Goal: Transaction & Acquisition: Book appointment/travel/reservation

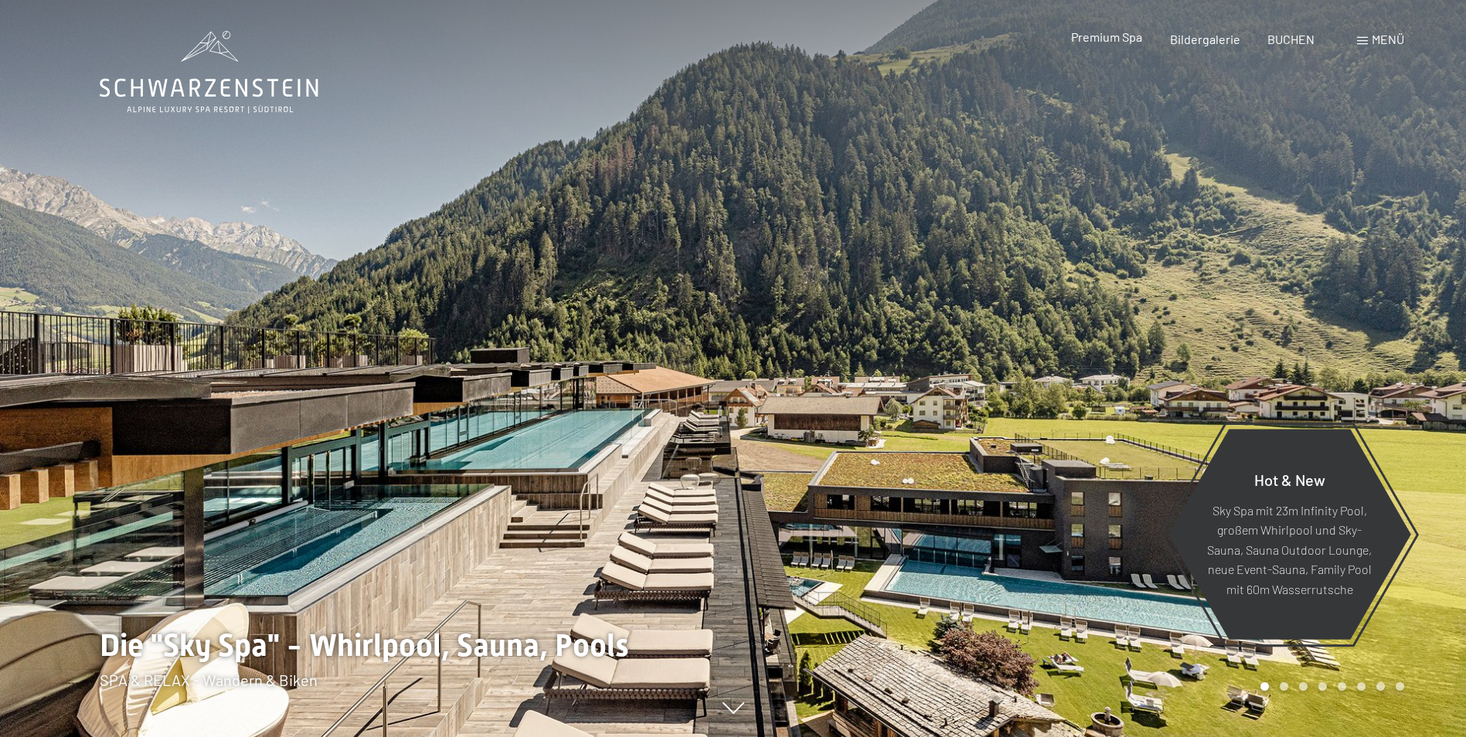
click at [1128, 40] on span "Premium Spa" at bounding box center [1106, 36] width 71 height 15
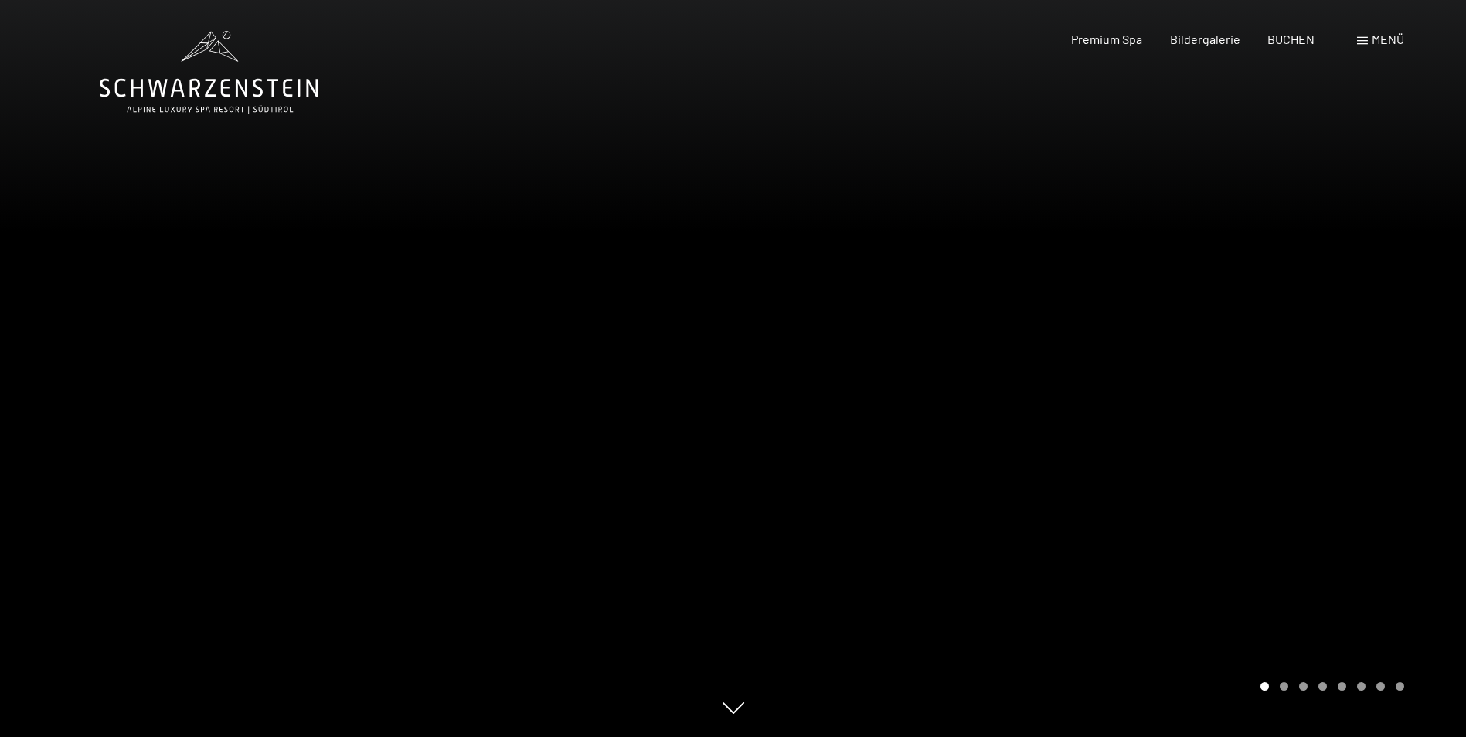
click at [1382, 40] on span "Menü" at bounding box center [1388, 39] width 32 height 15
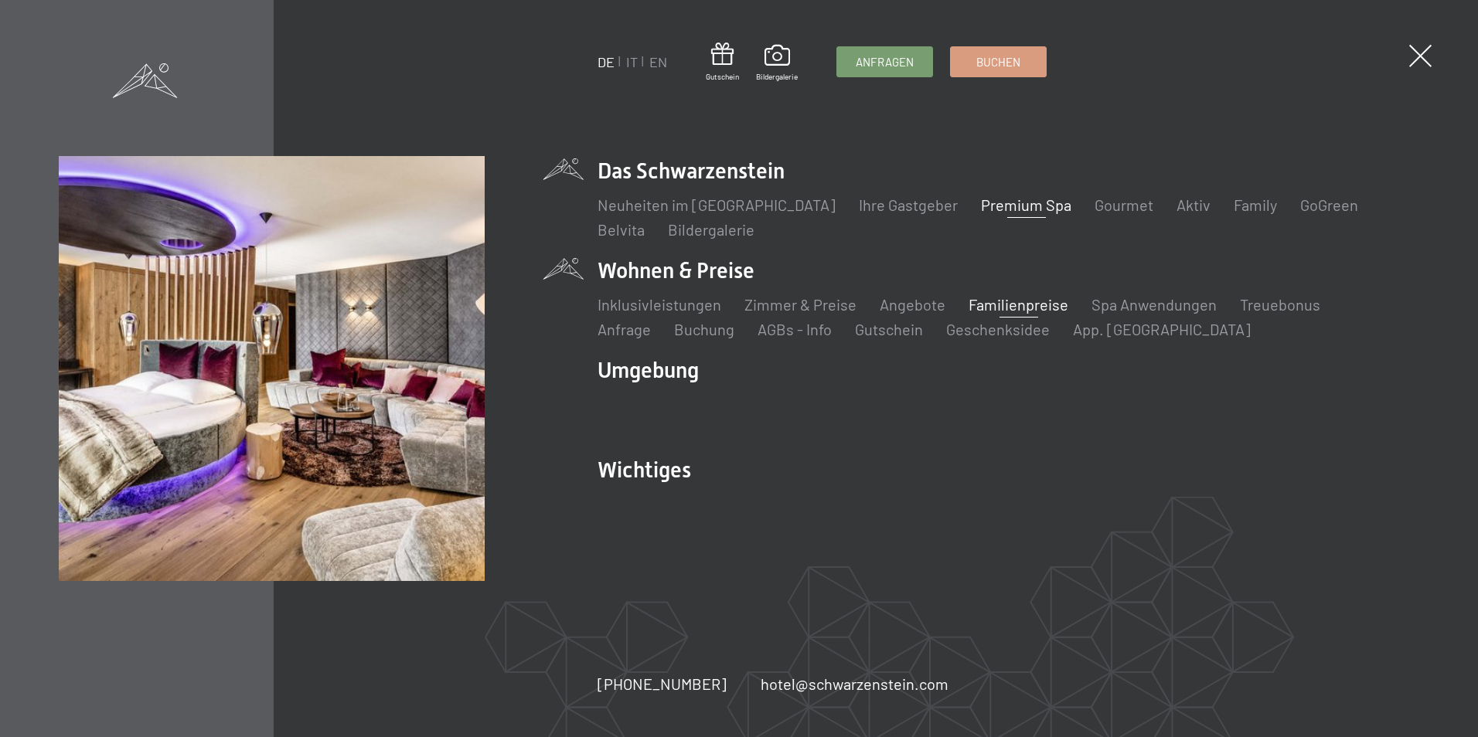
click at [1026, 307] on link "Familienpreise" at bounding box center [1018, 304] width 100 height 19
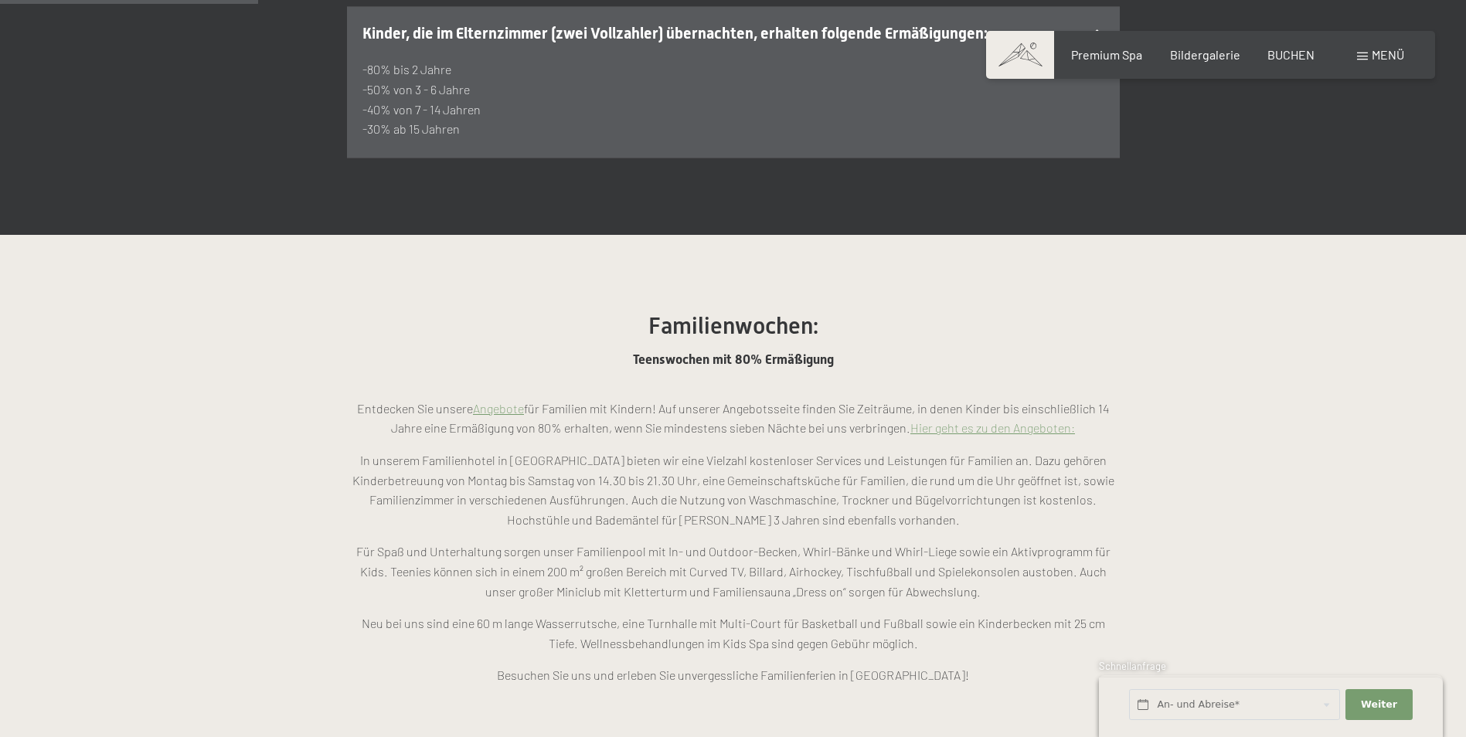
scroll to position [1159, 0]
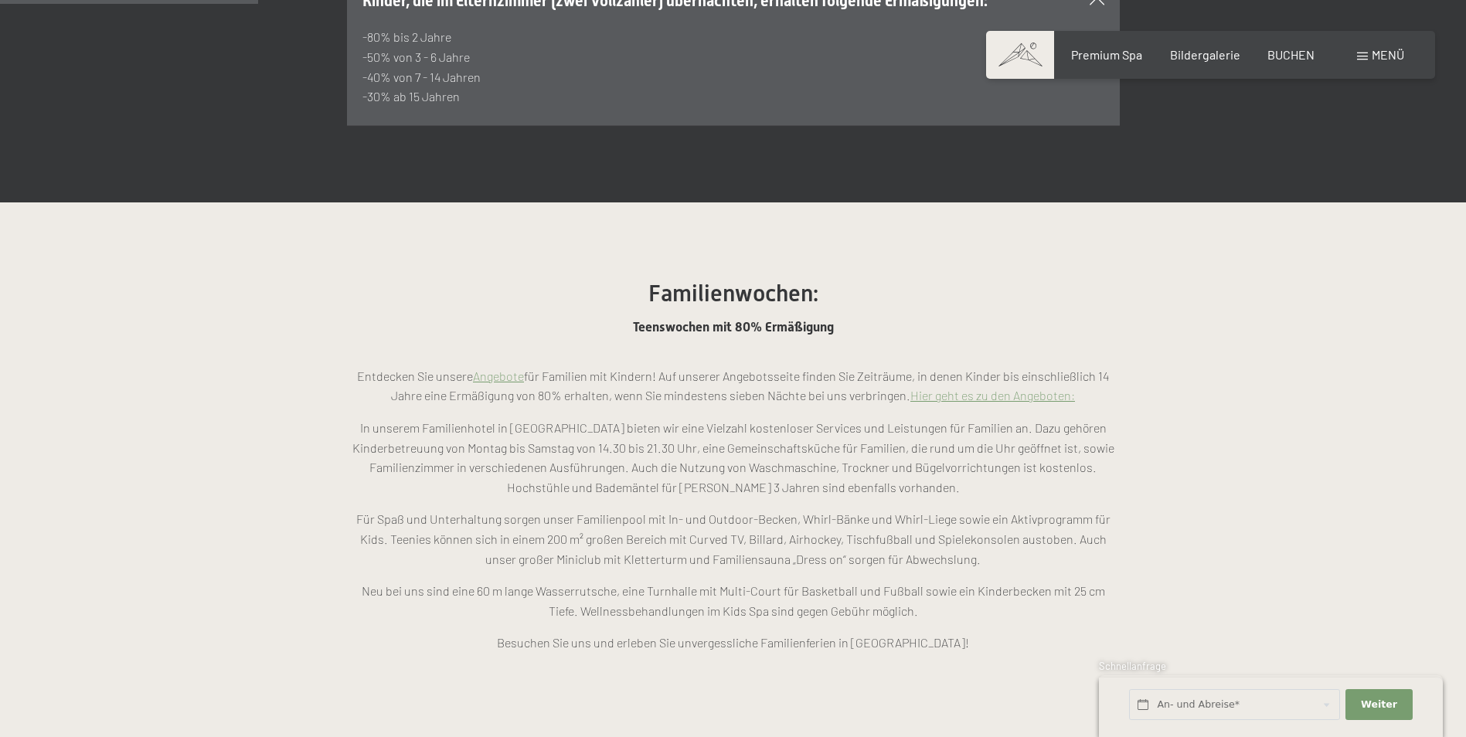
click at [1002, 388] on link "Hier geht es zu den Angeboten:" at bounding box center [992, 395] width 165 height 15
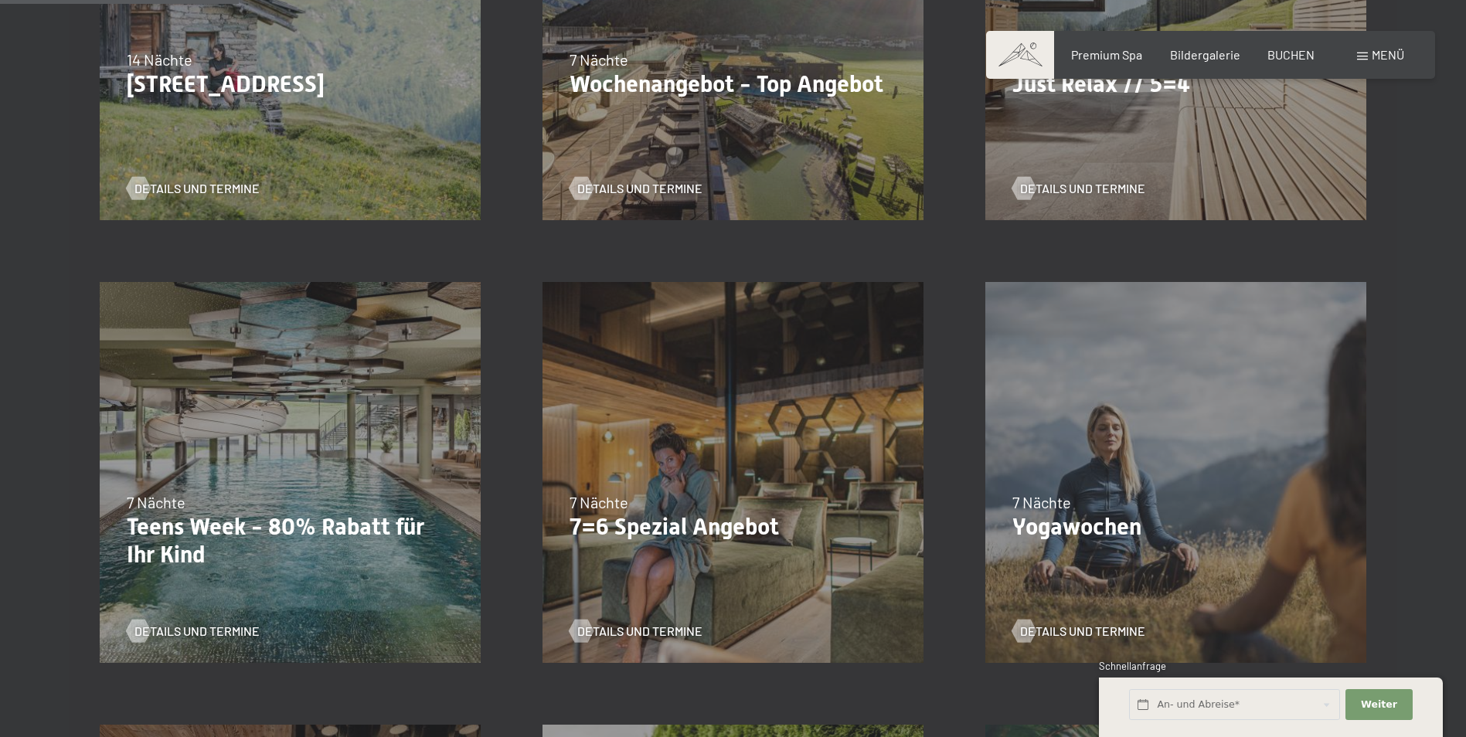
scroll to position [696, 0]
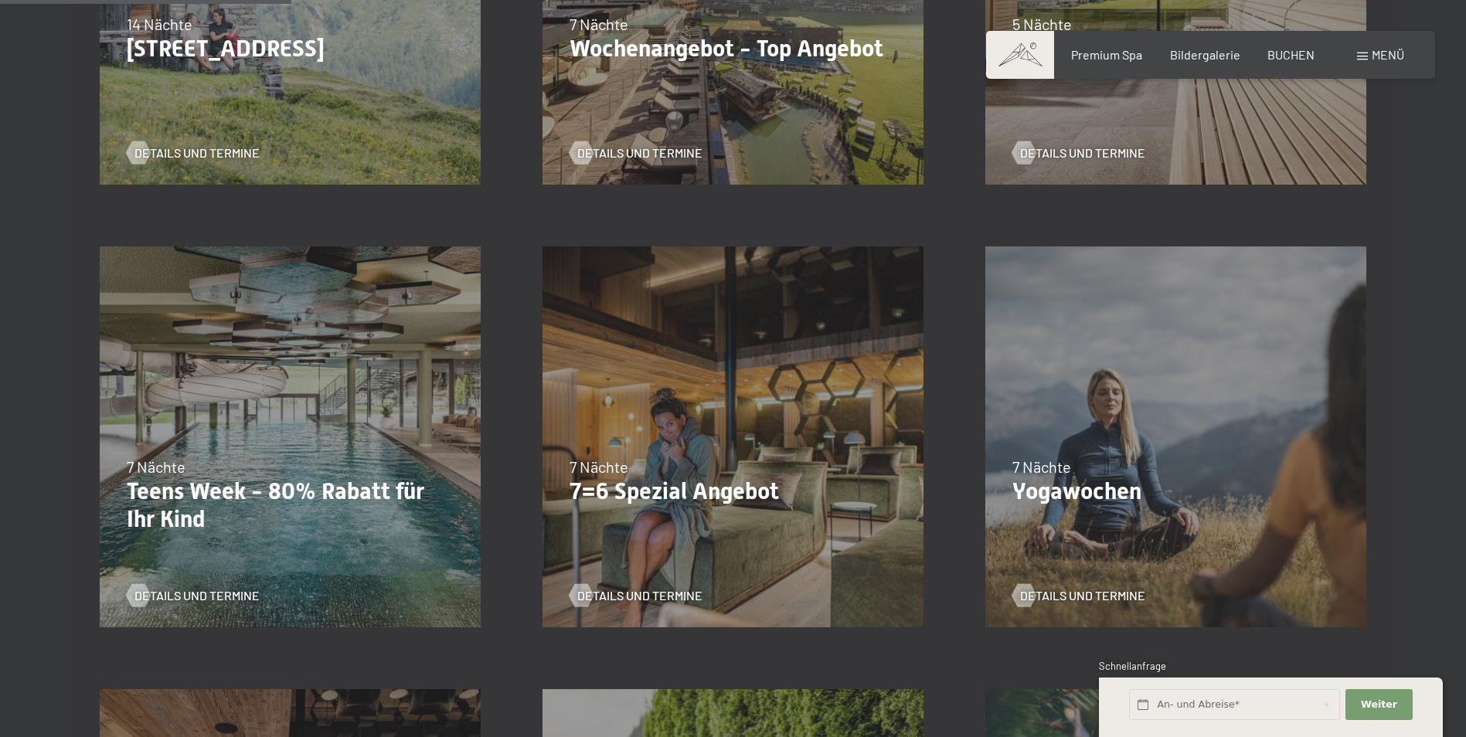
click at [261, 448] on div "27.09.–[DATE] 10.01.–[DATE] 31.01.–[DATE] 07.03.–[DATE] 23.05.–[DATE] 27.06.–[D…" at bounding box center [290, 437] width 443 height 443
click at [182, 593] on span "Details und Termine" at bounding box center [212, 595] width 125 height 17
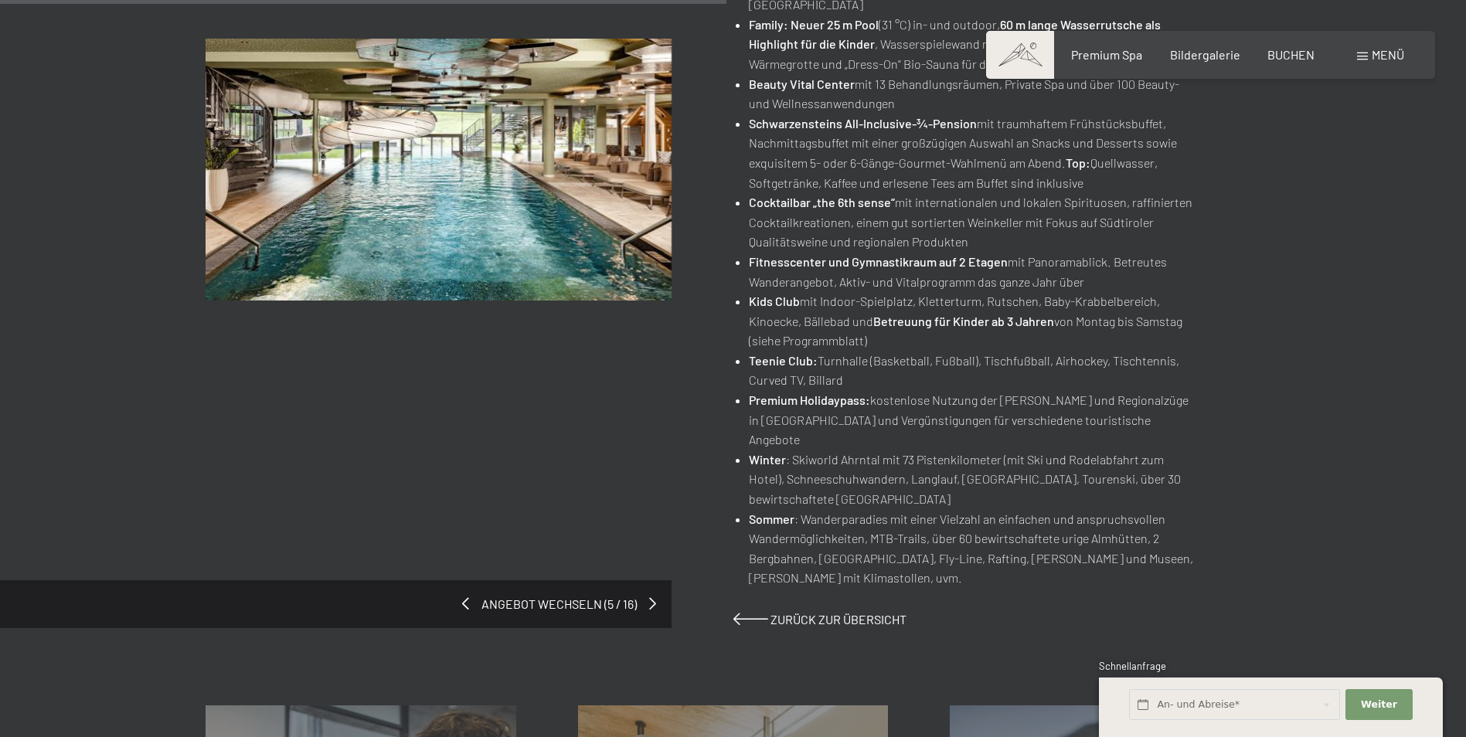
scroll to position [1005, 0]
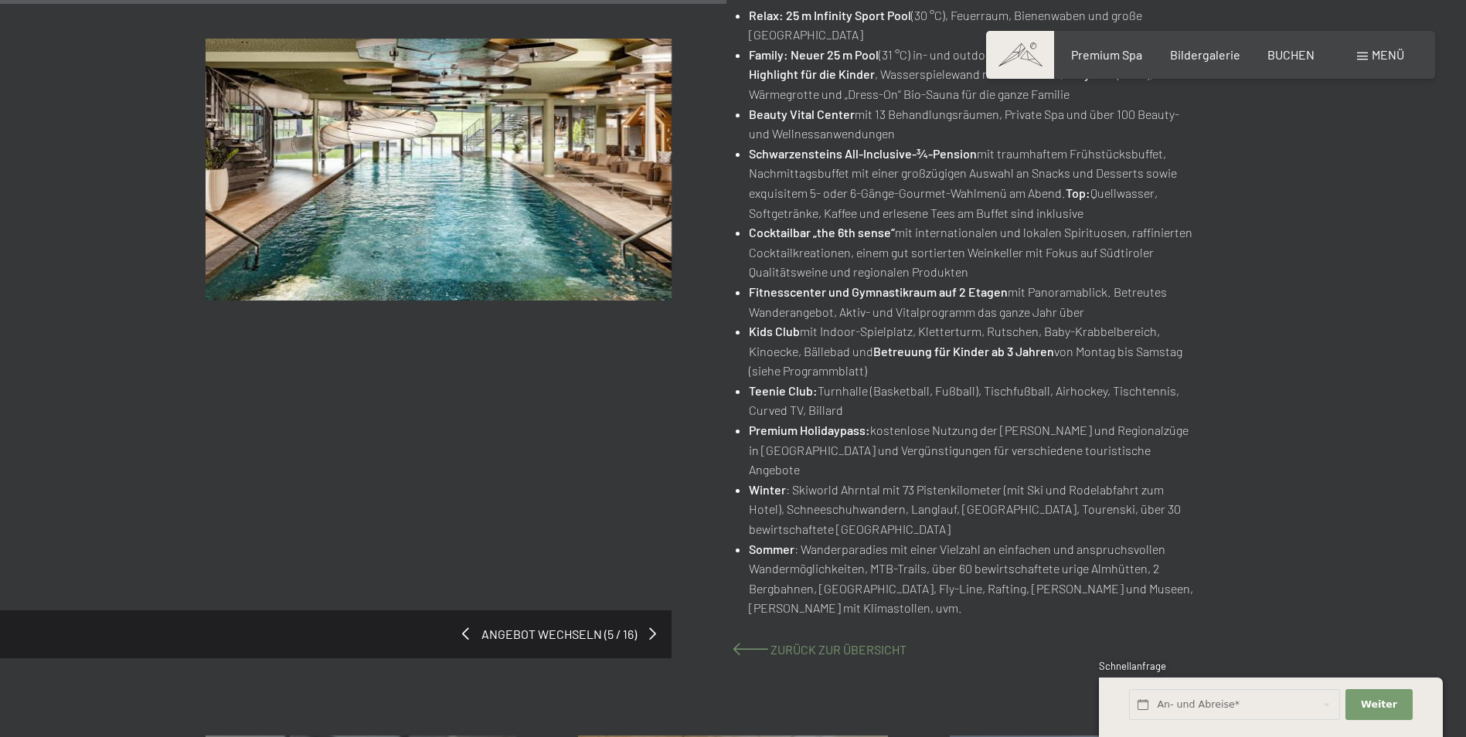
click at [802, 648] on span "Zurück zur Übersicht" at bounding box center [839, 649] width 136 height 15
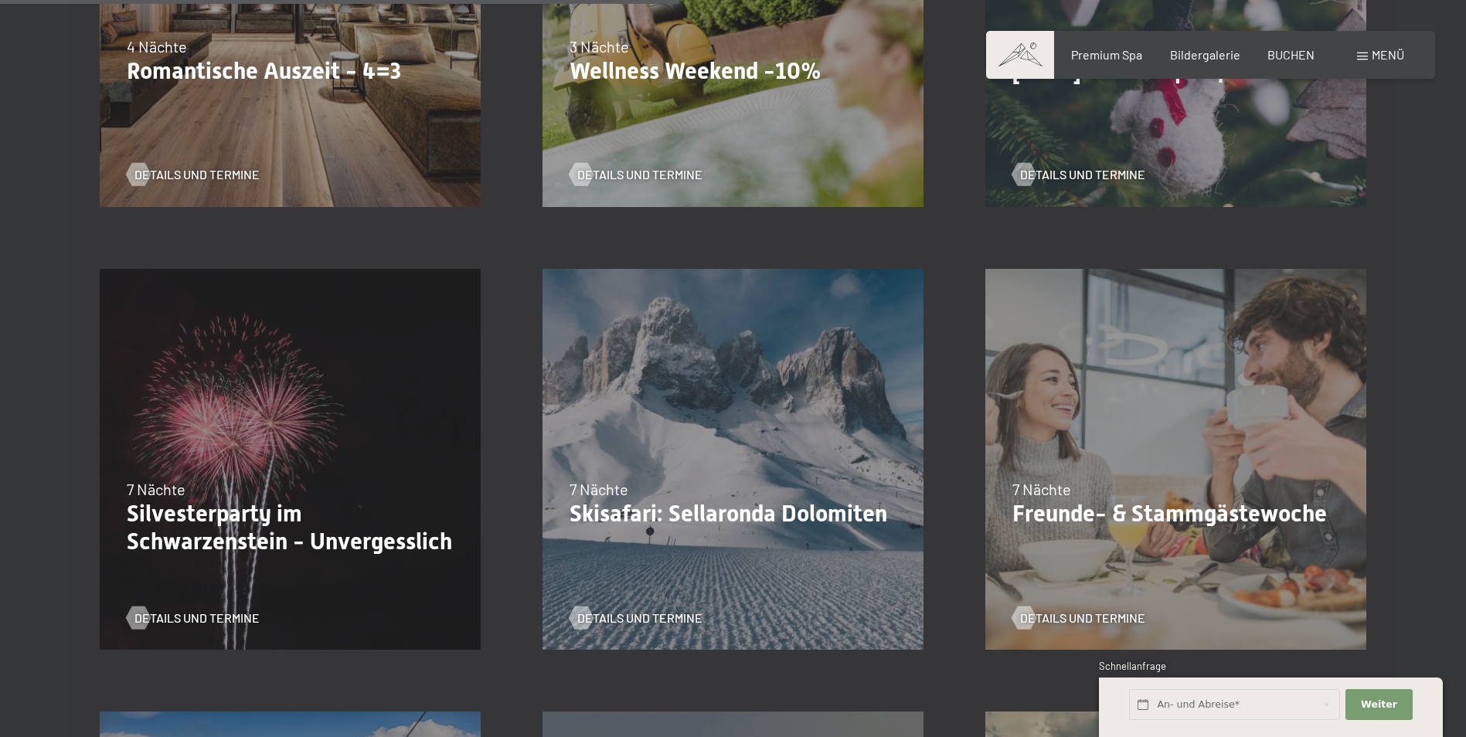
scroll to position [1623, 0]
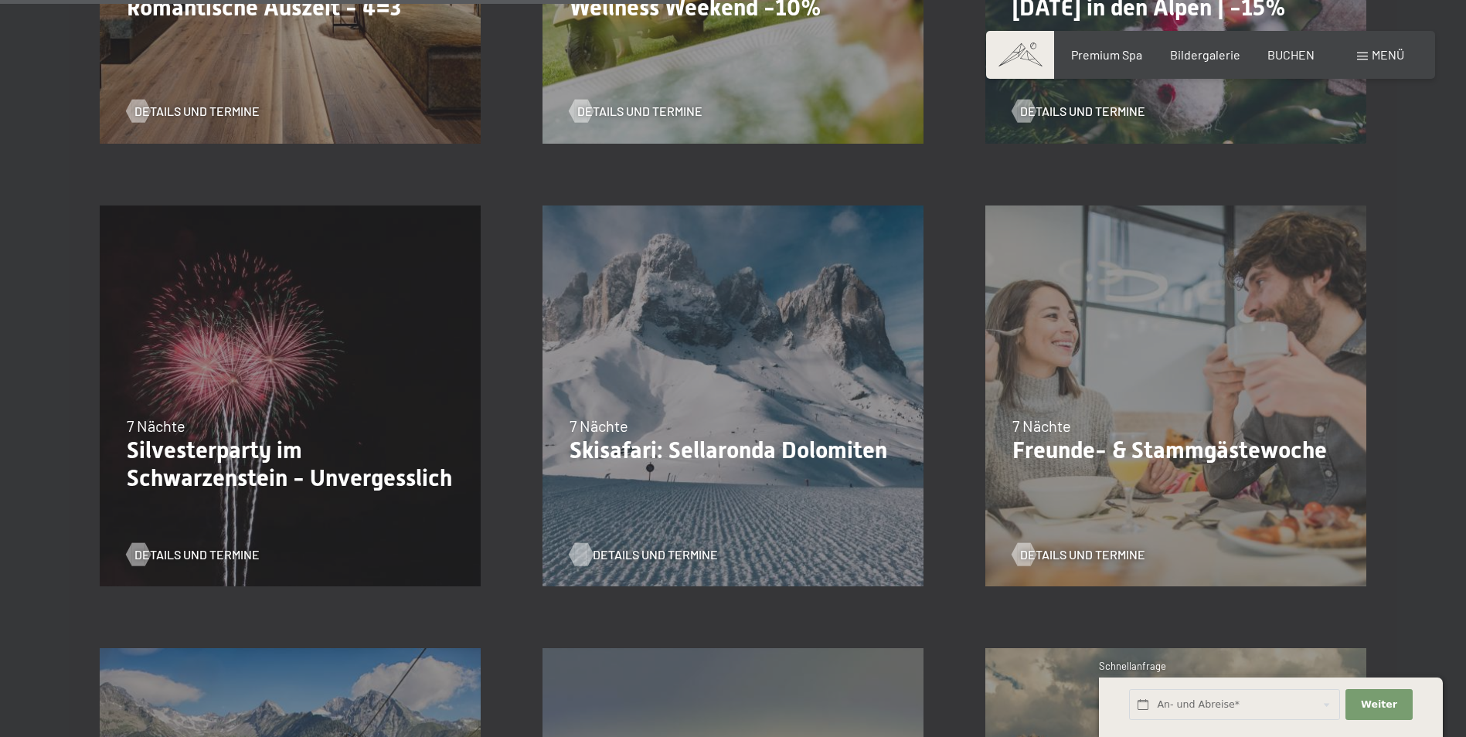
click at [660, 555] on span "Details und Termine" at bounding box center [655, 554] width 125 height 17
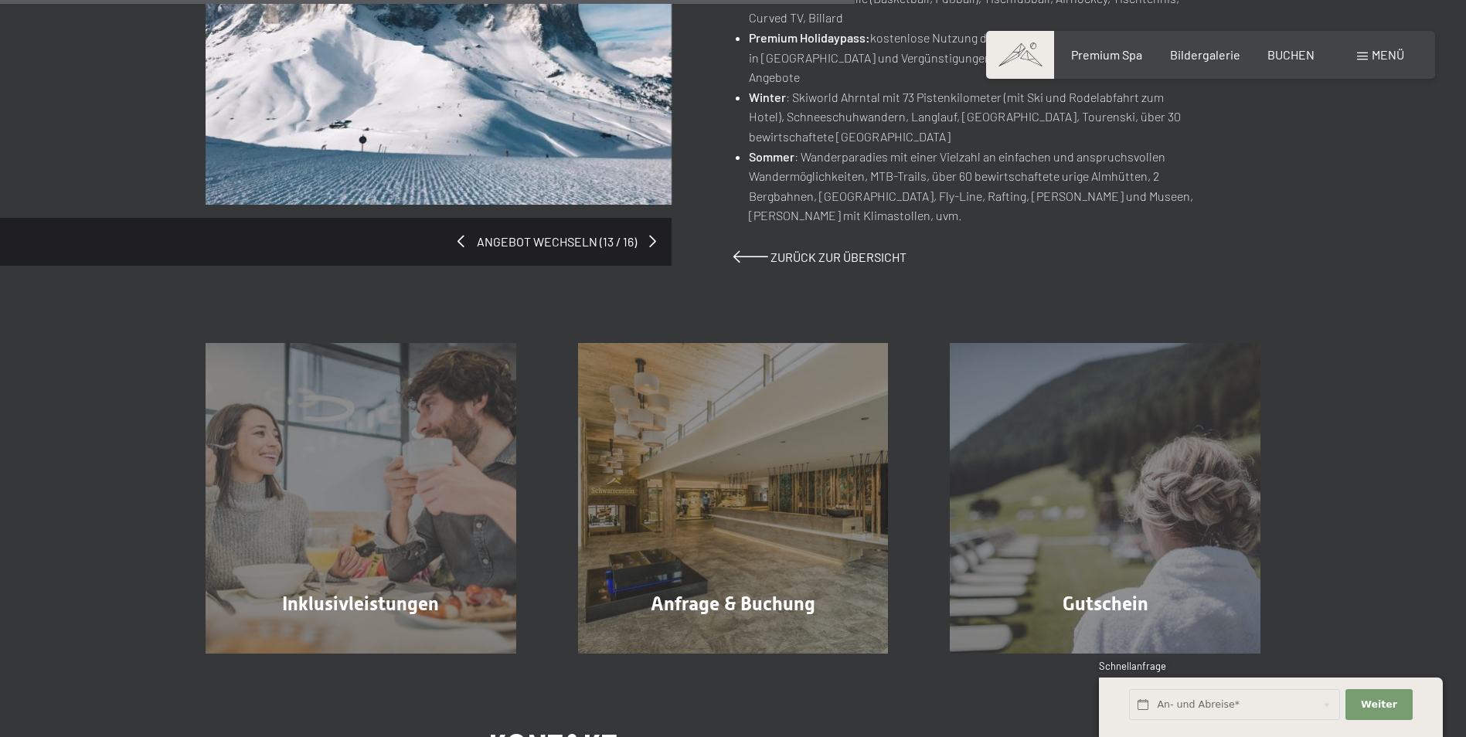
scroll to position [1082, 0]
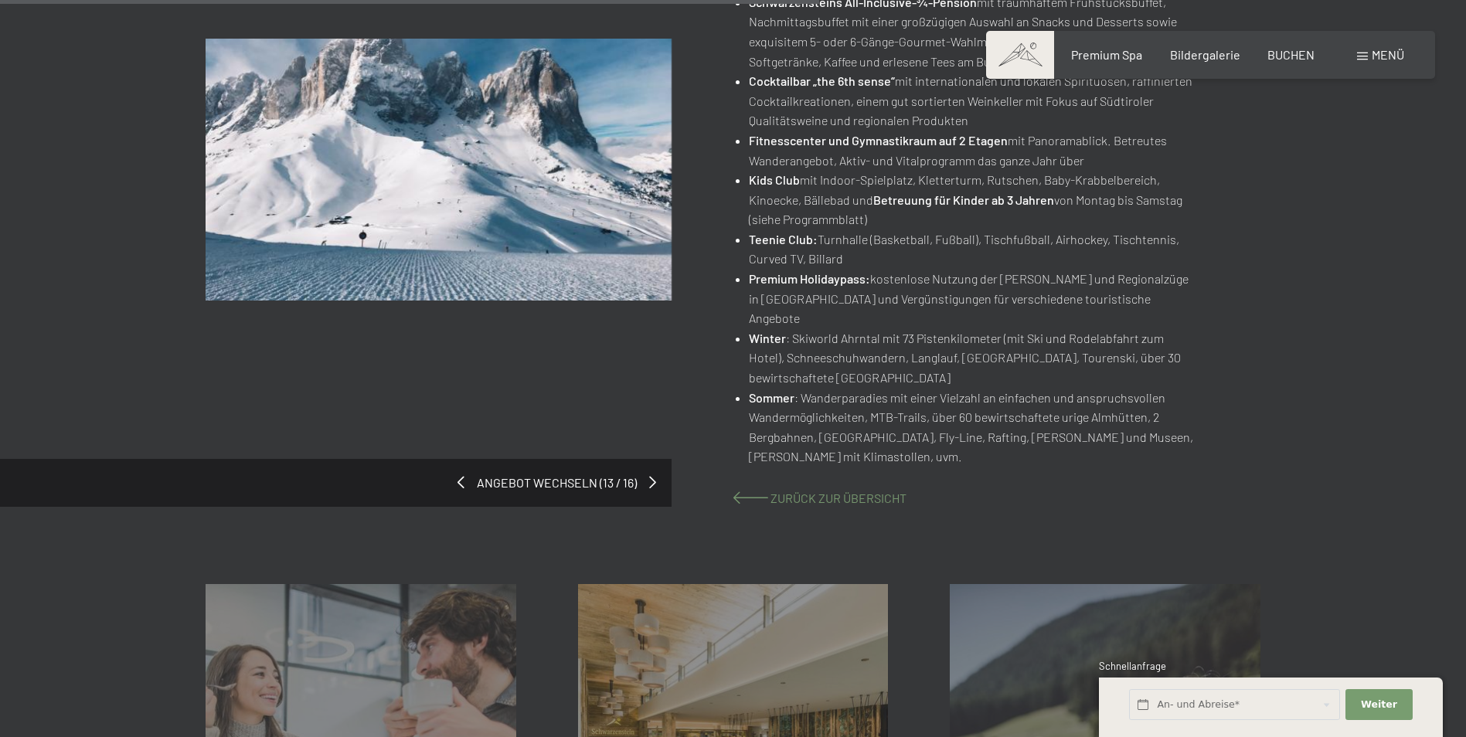
click at [851, 491] on span "Zurück zur Übersicht" at bounding box center [839, 498] width 136 height 15
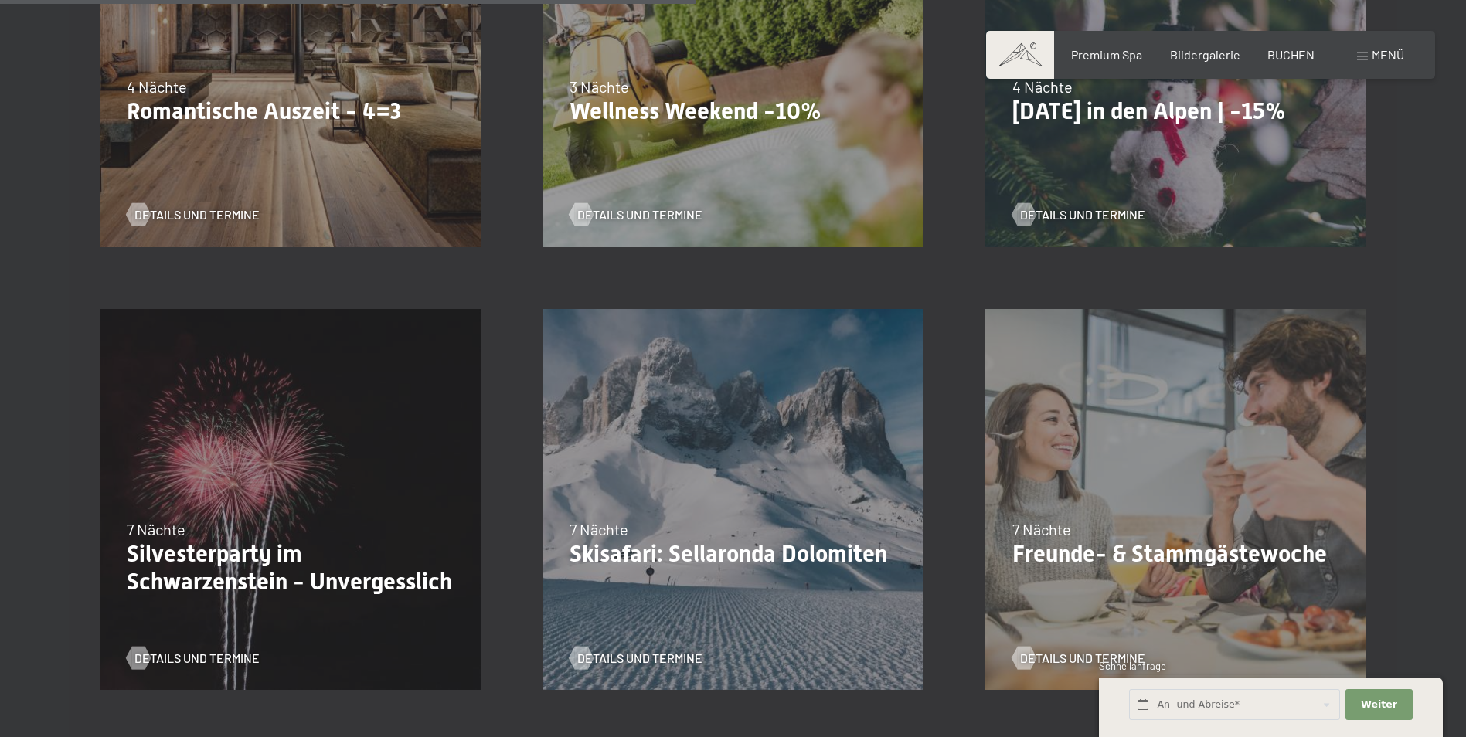
scroll to position [1700, 0]
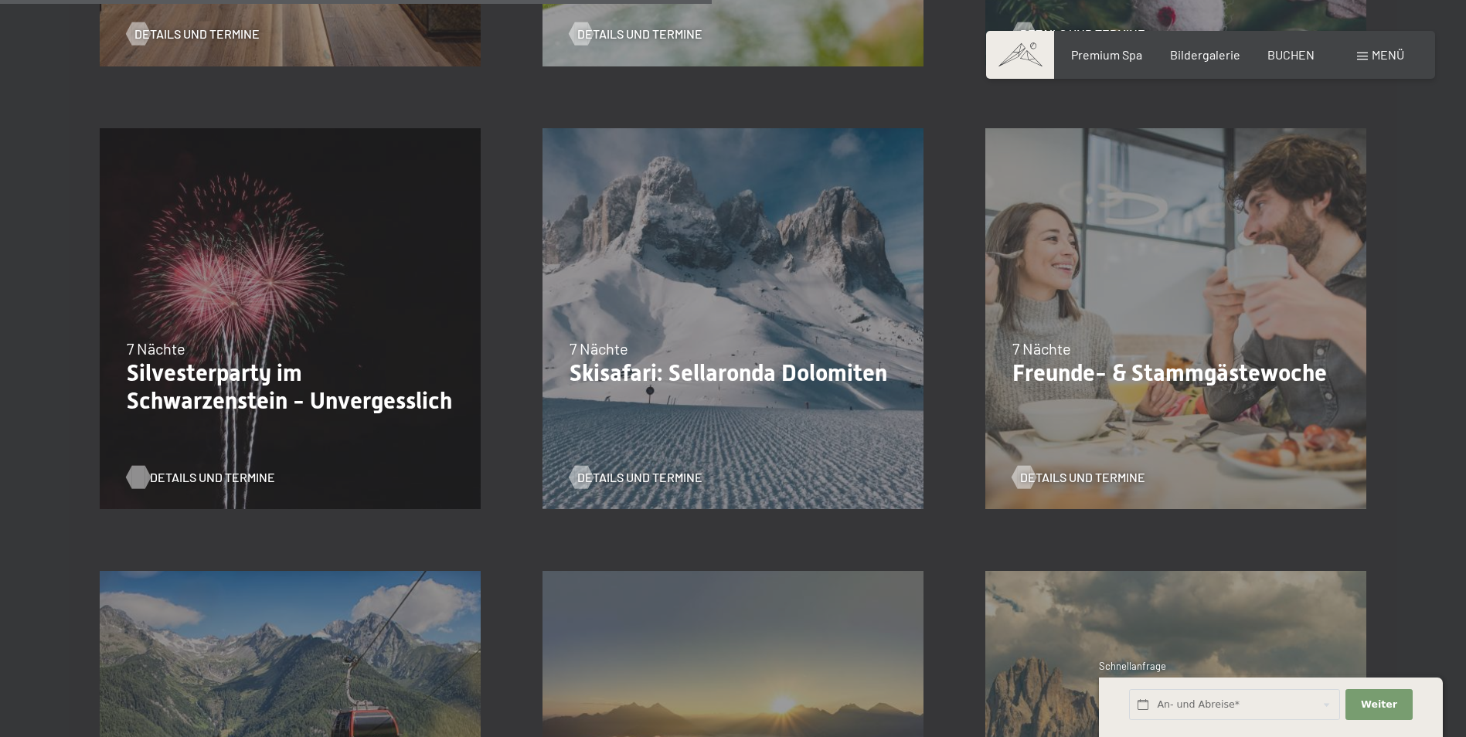
click at [200, 481] on span "Details und Termine" at bounding box center [212, 477] width 125 height 17
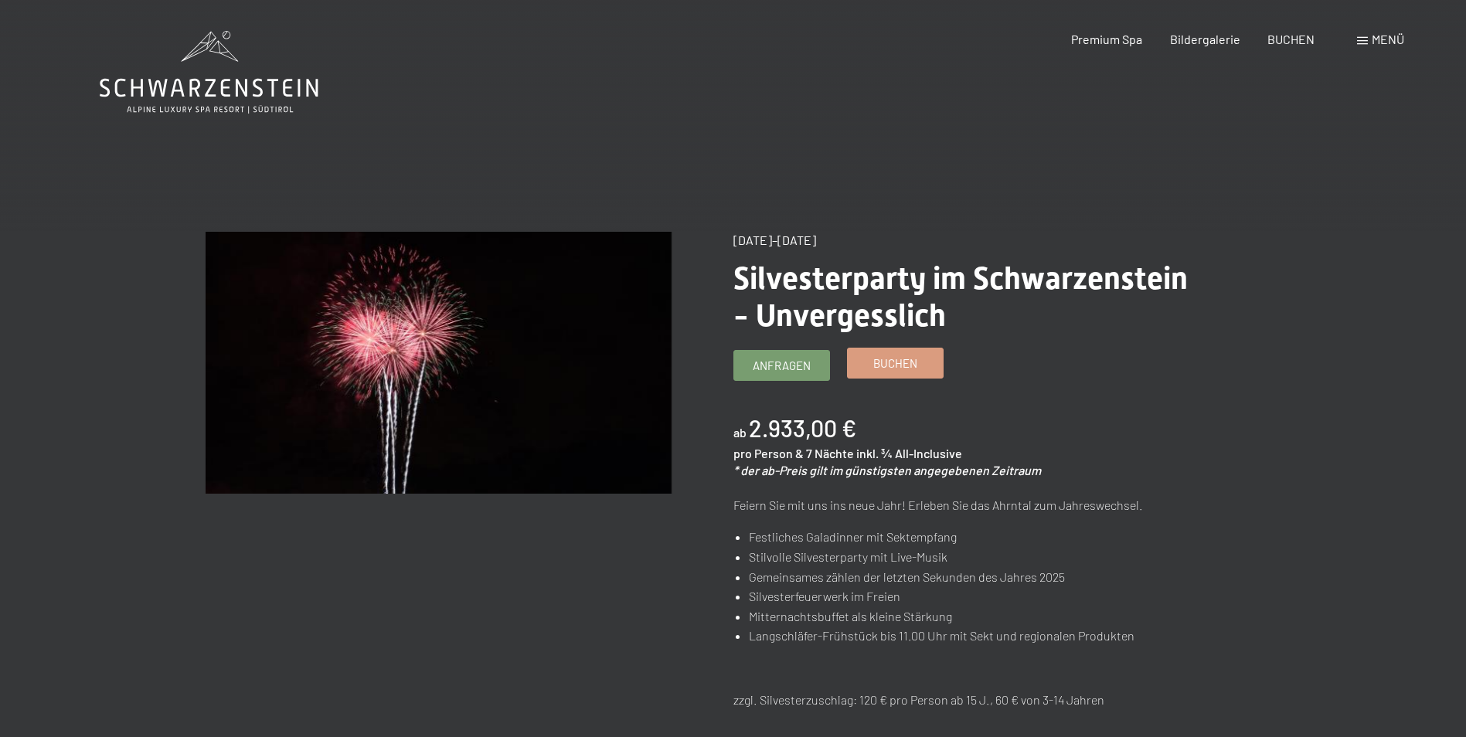
click at [907, 364] on span "Buchen" at bounding box center [895, 364] width 44 height 16
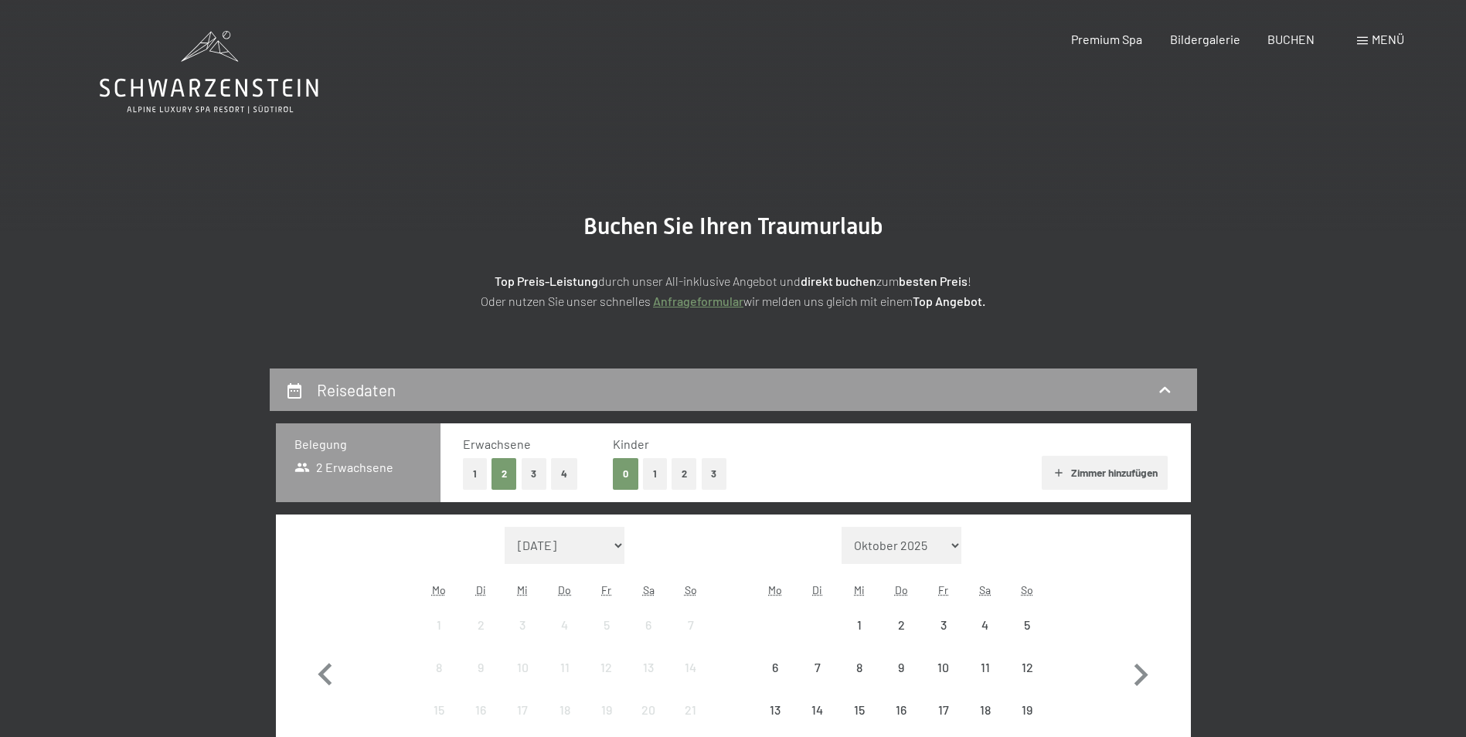
select select "[DATE]"
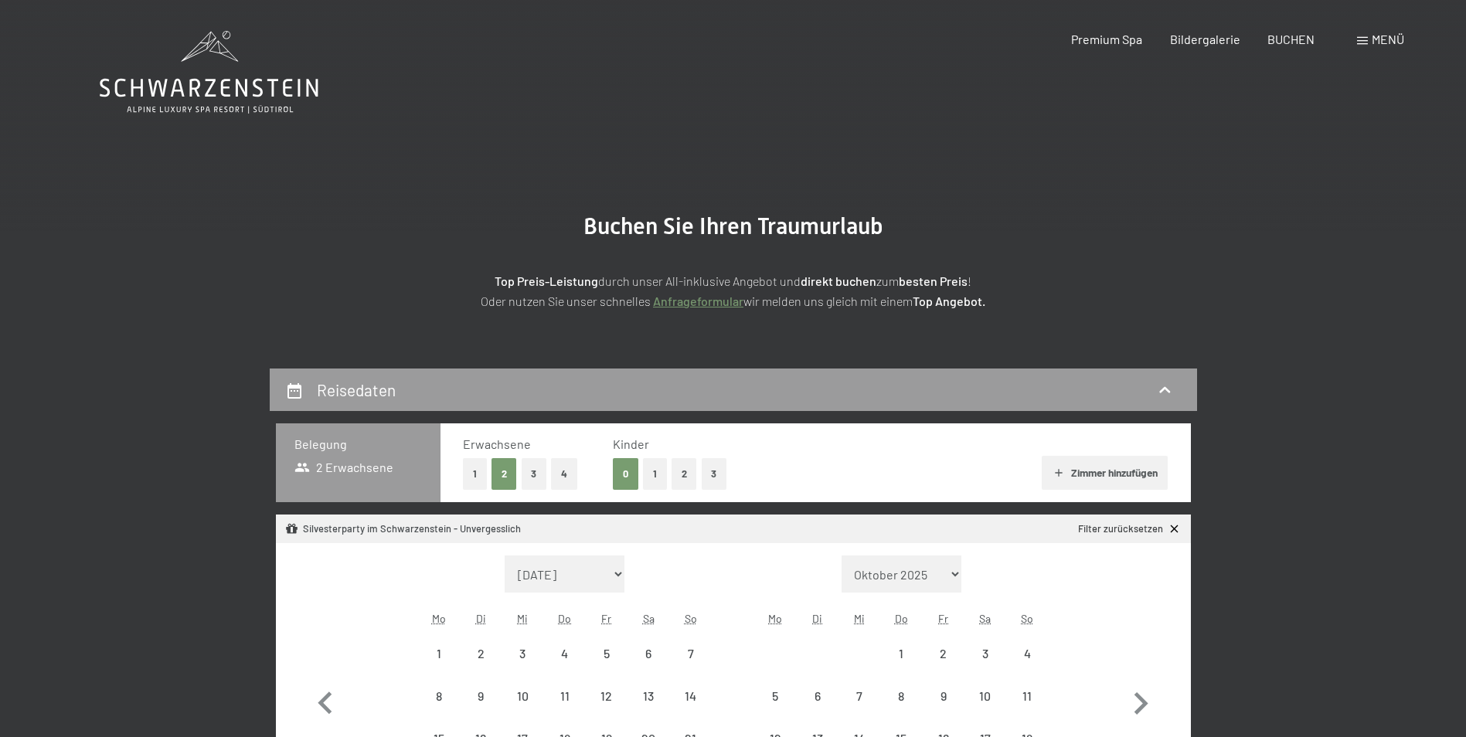
select select "[DATE]"
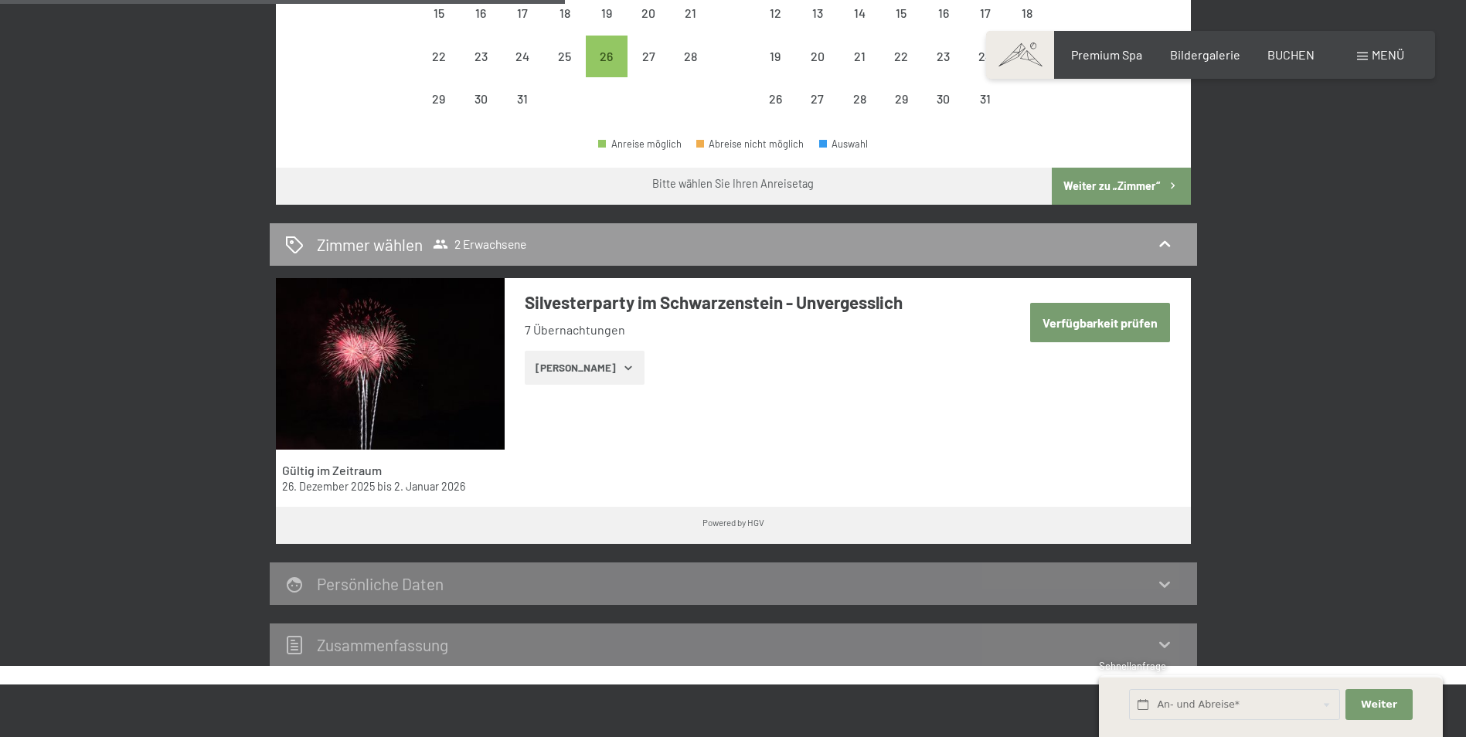
scroll to position [773, 0]
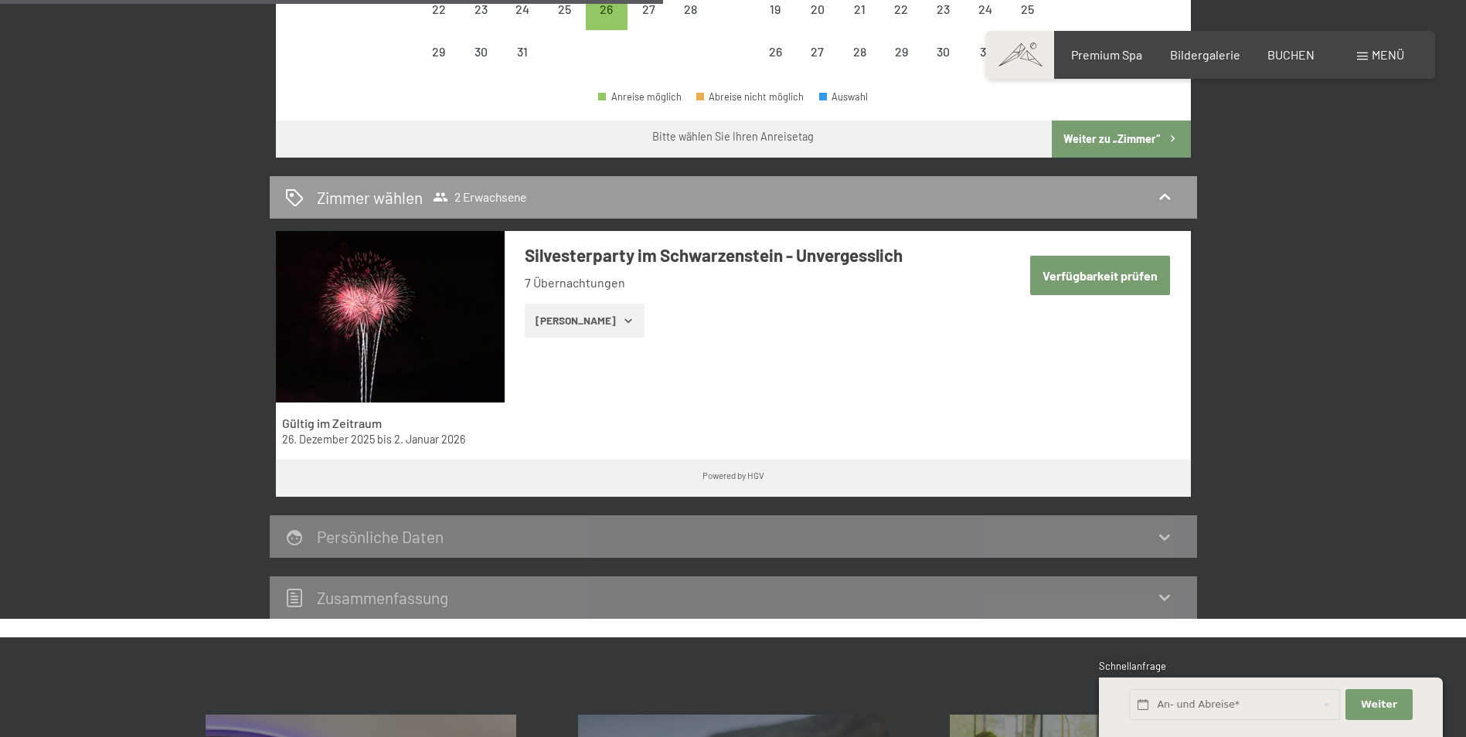
click at [1077, 278] on button "Verfügbarkeit prüfen" at bounding box center [1100, 275] width 140 height 39
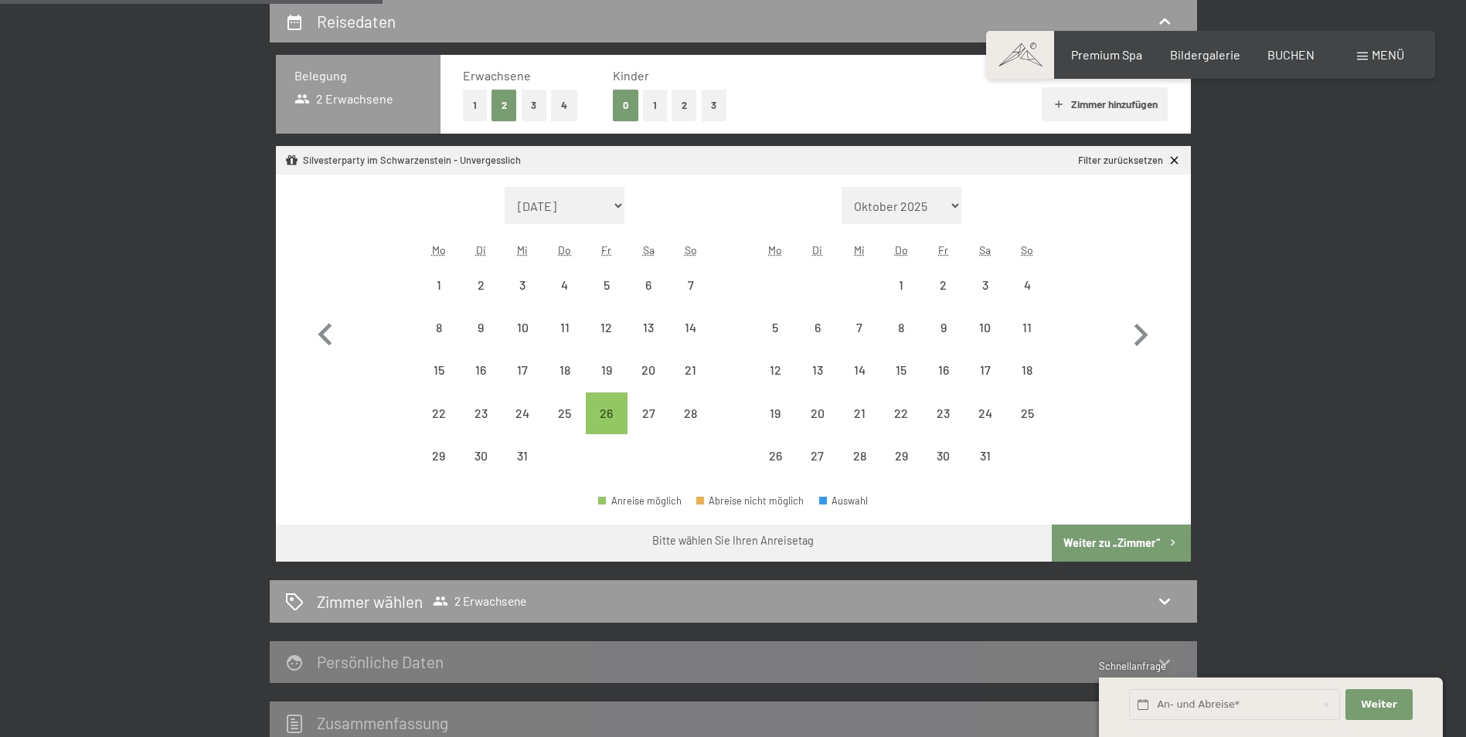
scroll to position [446, 0]
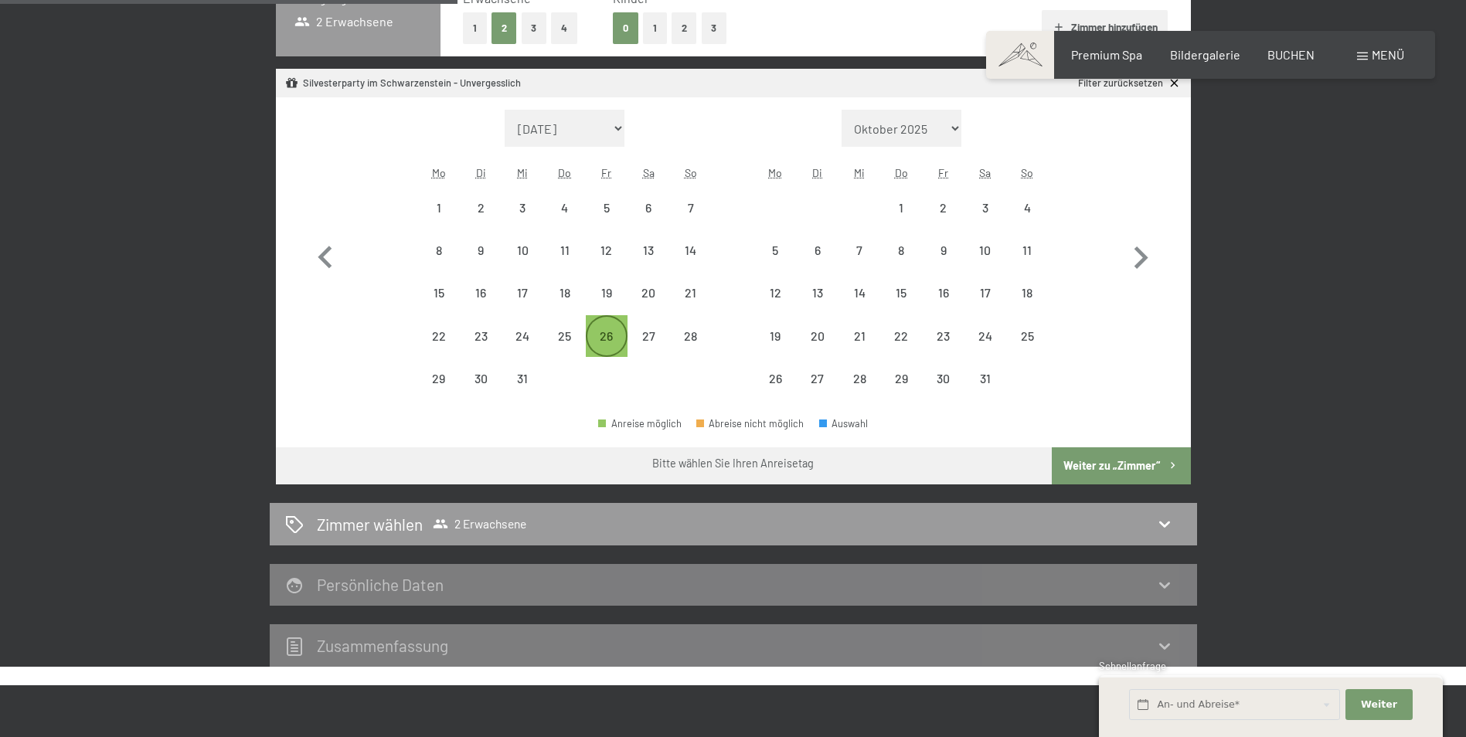
click at [601, 341] on div "26" at bounding box center [606, 349] width 39 height 39
select select "[DATE]"
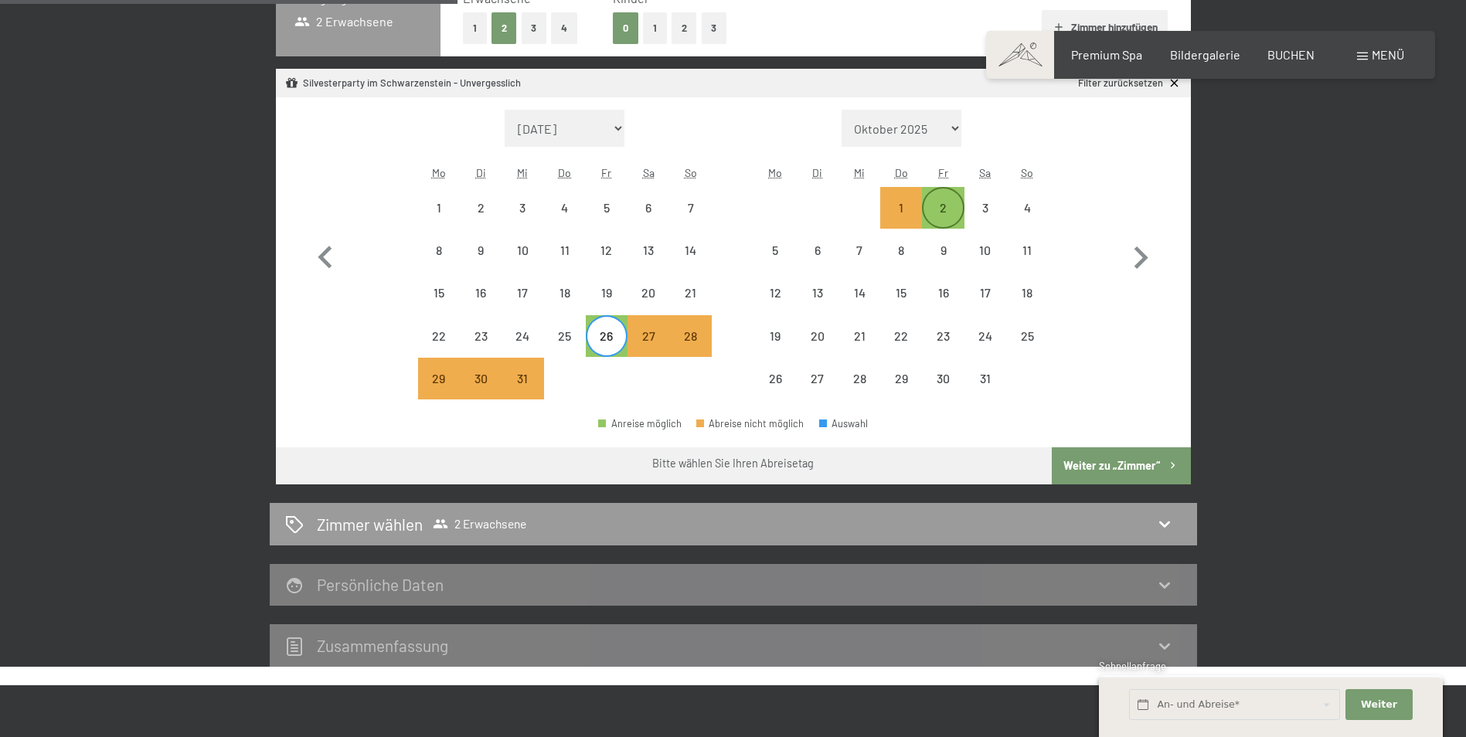
click at [946, 206] on div "2" at bounding box center [943, 221] width 39 height 39
select select "[DATE]"
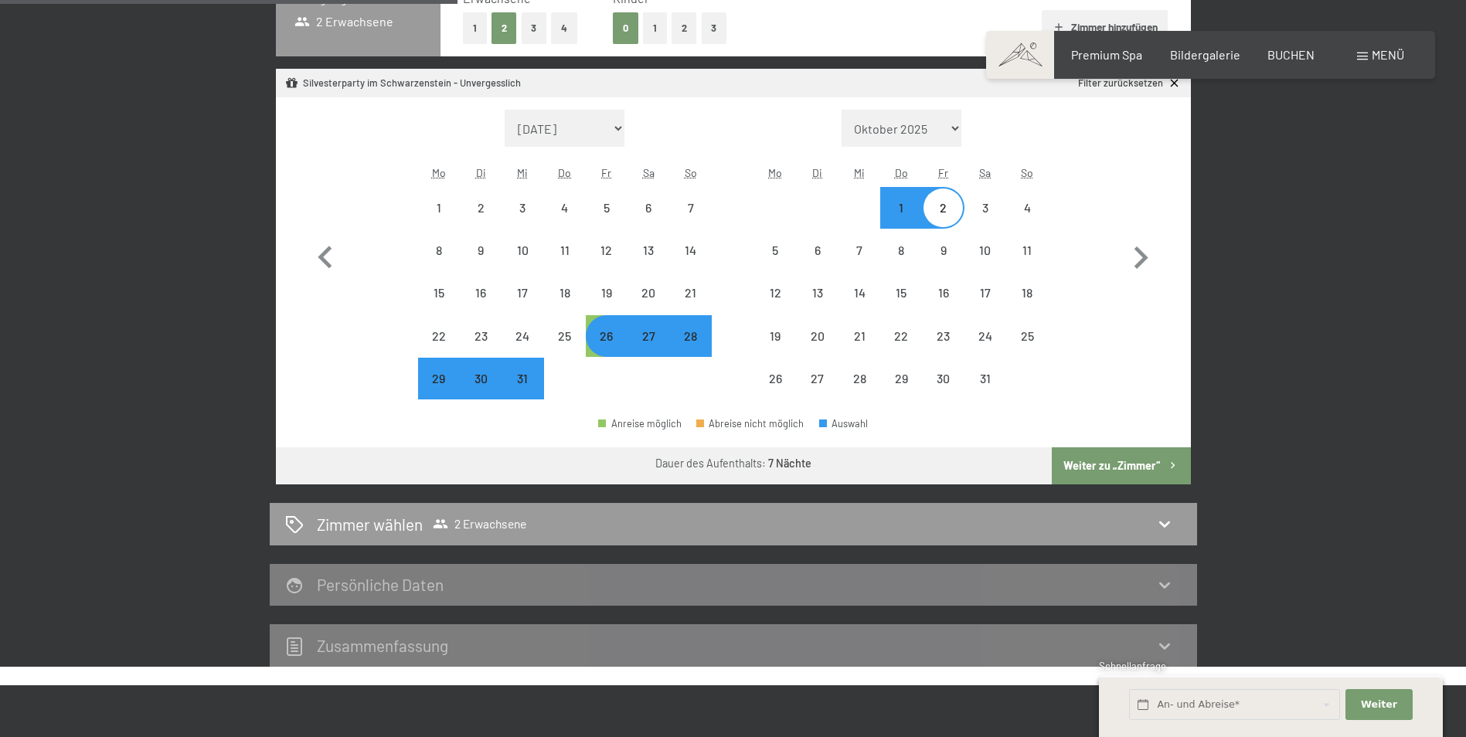
select select "[DATE]"
click at [1090, 464] on button "Weiter zu „Zimmer“" at bounding box center [1121, 466] width 138 height 37
select select "[DATE]"
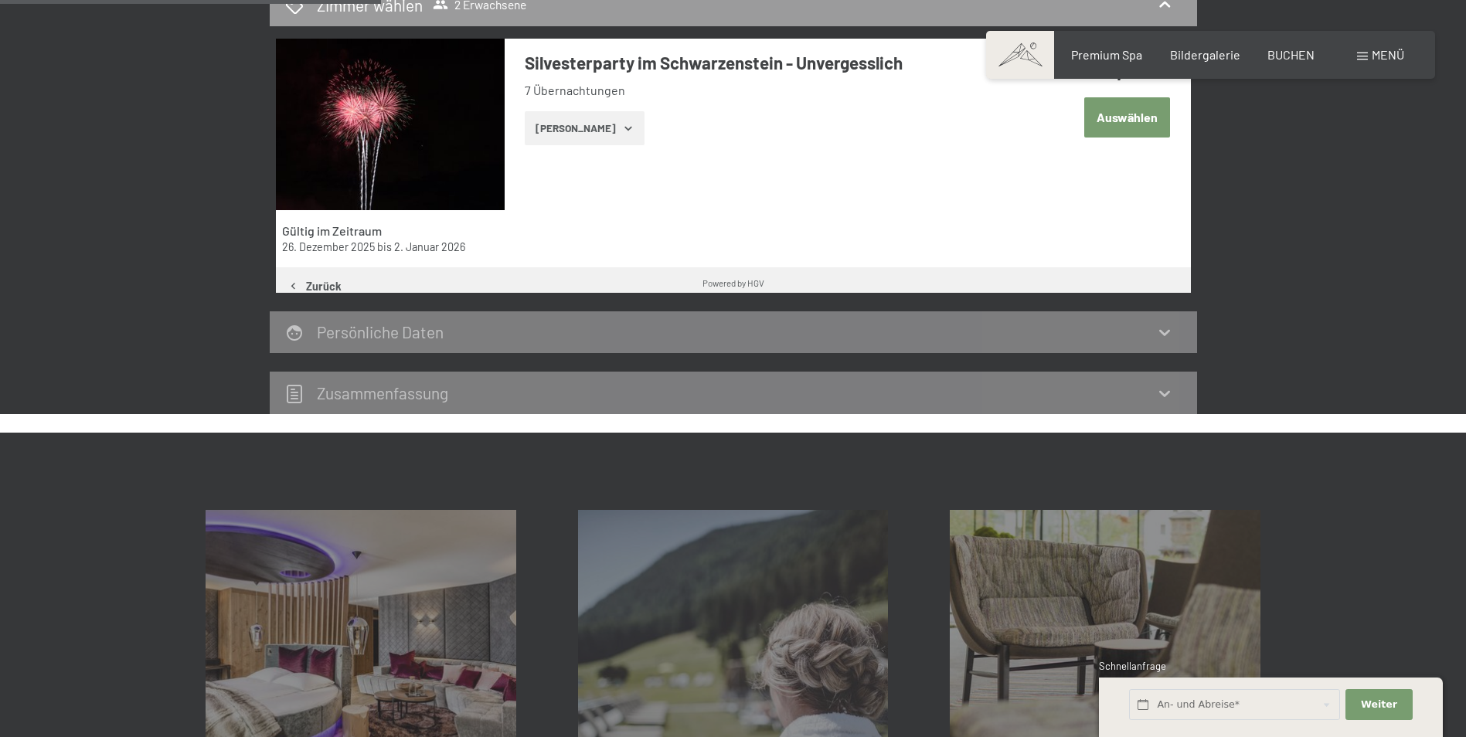
scroll to position [369, 0]
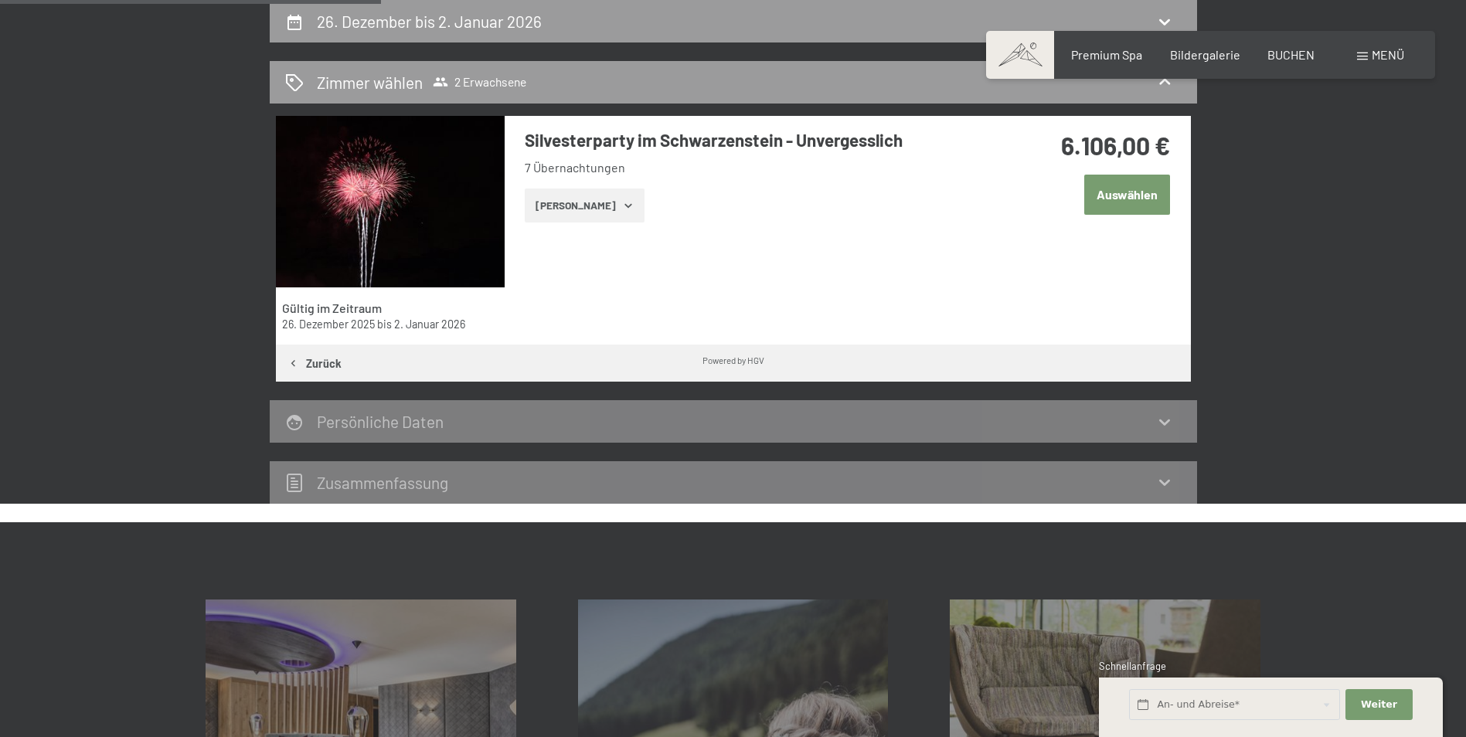
click at [581, 206] on button "[PERSON_NAME]" at bounding box center [585, 206] width 120 height 34
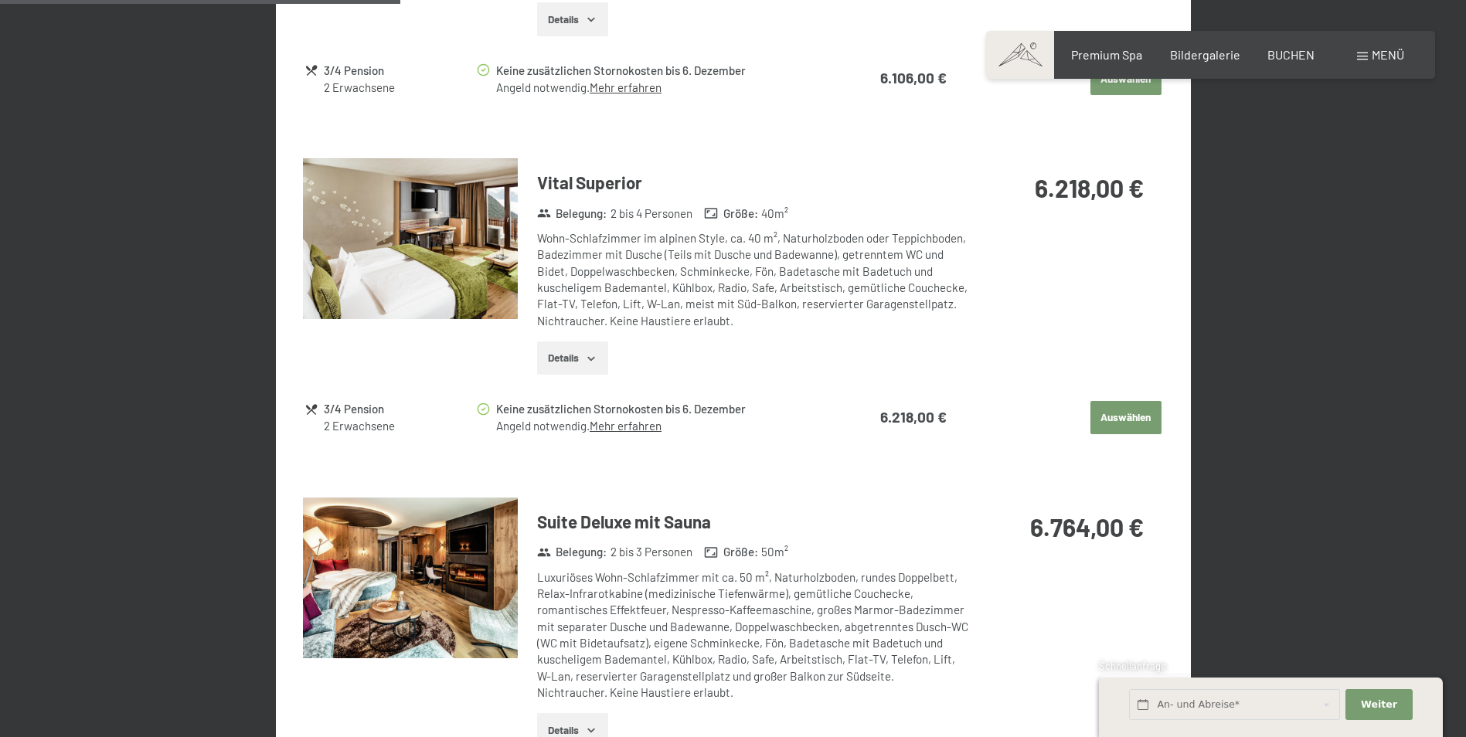
scroll to position [1064, 0]
